Goal: Task Accomplishment & Management: Use online tool/utility

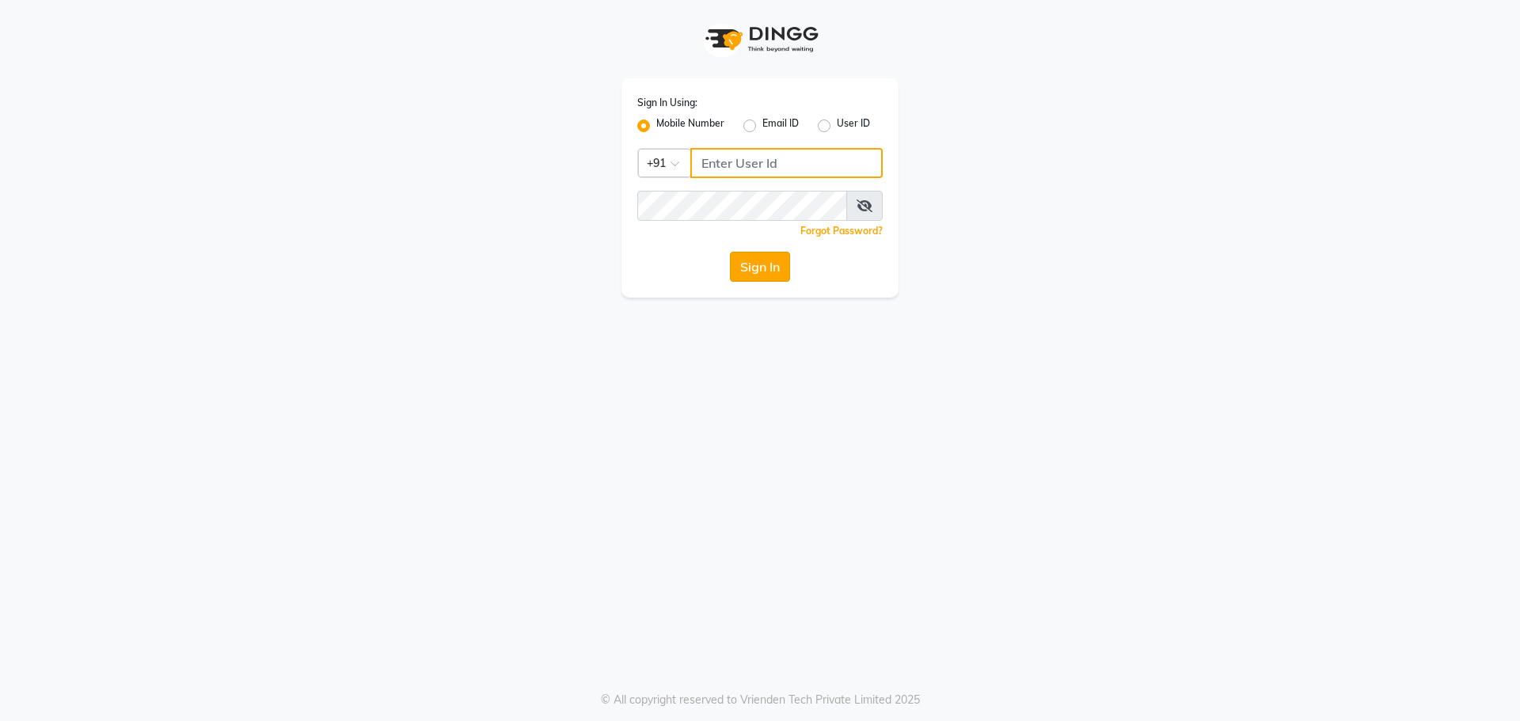
type input "9032269222"
click at [777, 272] on button "Sign In" at bounding box center [760, 267] width 60 height 30
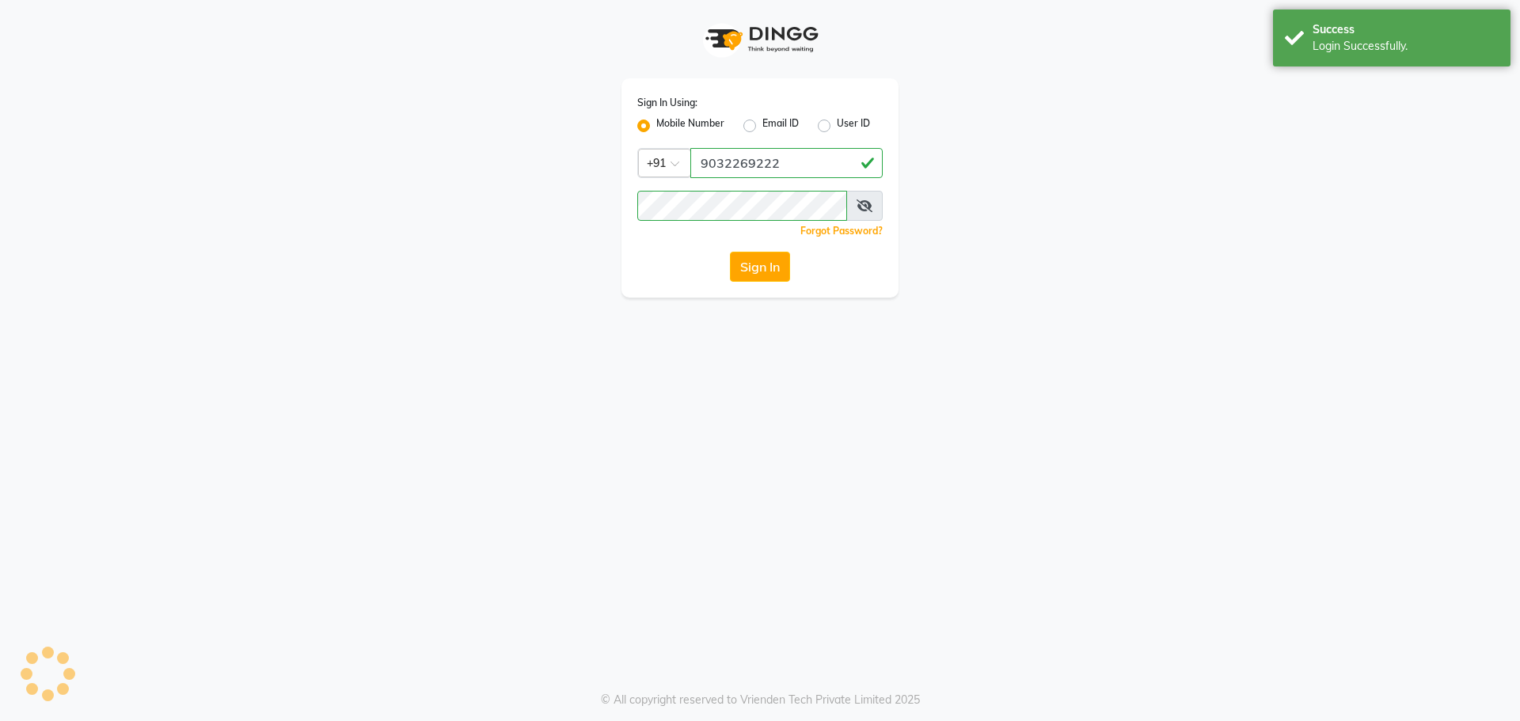
select select "7287"
select select "service"
